Goal: Task Accomplishment & Management: Complete application form

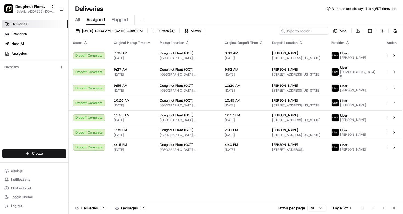
click at [80, 19] on span "All" at bounding box center [77, 19] width 5 height 7
click at [49, 2] on button "Doughnut Plant (GCT) mia@doughnutplant.com" at bounding box center [29, 8] width 55 height 13
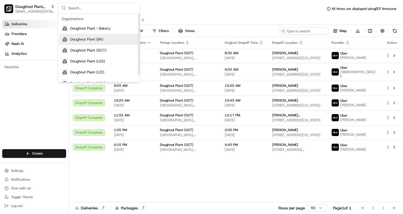
click at [84, 41] on span "Doughnut Plant (BK)" at bounding box center [86, 39] width 33 height 5
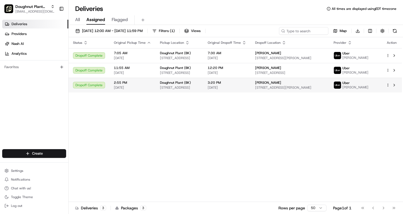
click at [387, 88] on html "Doughnut Plant (BK) mia@doughnutplant.com Toggle Sidebar Deliveries Providers N…" at bounding box center [201, 107] width 403 height 214
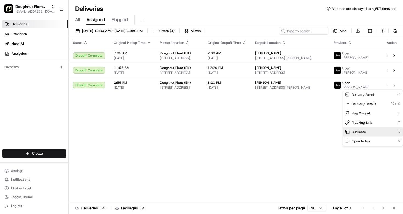
click at [366, 135] on div "Duplicate D" at bounding box center [373, 131] width 60 height 9
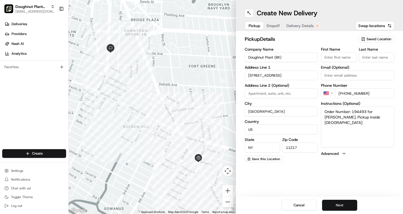
click at [337, 204] on button "Next" at bounding box center [339, 205] width 35 height 11
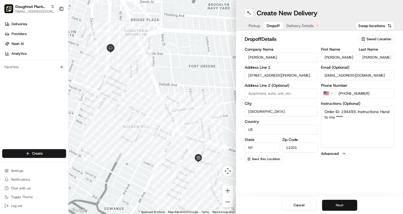
click at [337, 204] on button "Next" at bounding box center [339, 205] width 35 height 11
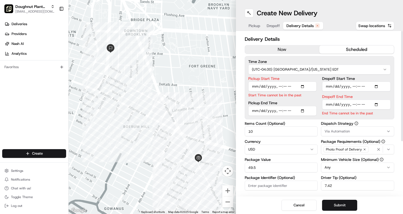
click at [280, 88] on input "Pickup Start Time" at bounding box center [282, 87] width 69 height 10
type input "[DATE]T18:35"
click at [357, 106] on input "Dropoff End Time" at bounding box center [356, 105] width 69 height 10
click at [353, 104] on input "Dropoff End Time" at bounding box center [356, 105] width 69 height 10
type input "[DATE]T19:00"
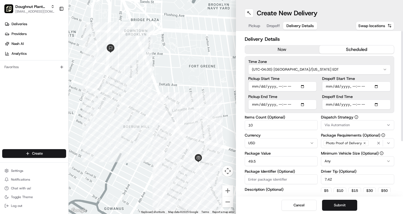
click at [364, 134] on div "Dispatch Strategy Via Automation Package Requirements (Optional) Photo Proof of…" at bounding box center [357, 169] width 73 height 108
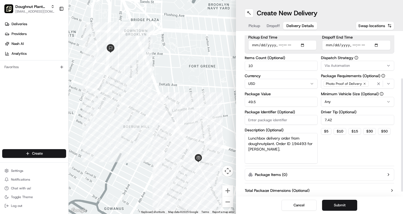
scroll to position [73, 0]
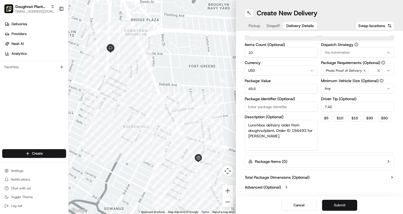
click at [342, 208] on button "Submit" at bounding box center [339, 205] width 35 height 11
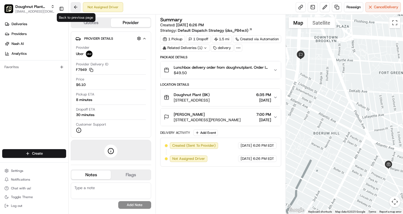
click at [77, 6] on button at bounding box center [76, 7] width 10 height 10
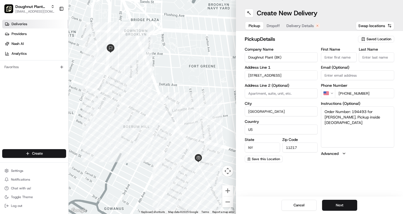
click at [28, 27] on link "Deliveries" at bounding box center [35, 24] width 66 height 9
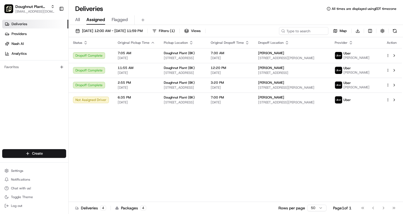
click at [182, 155] on div "Status Original Pickup Time Pickup Location Original Dropoff Time Dropoff Locat…" at bounding box center [235, 119] width 333 height 165
